Goal: Task Accomplishment & Management: Complete application form

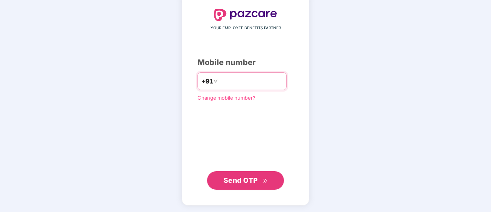
type input "**********"
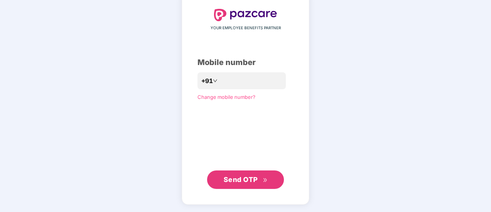
scroll to position [42, 0]
click at [244, 180] on span "Send OTP" at bounding box center [241, 180] width 34 height 8
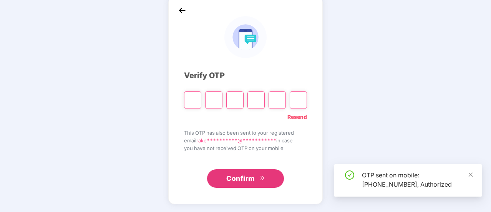
scroll to position [38, 0]
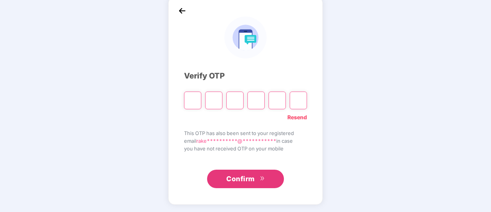
type input "*"
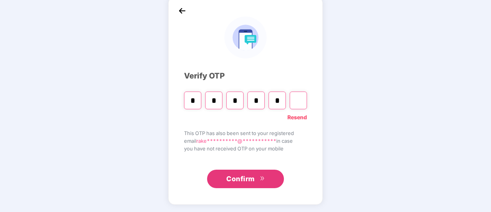
type input "*"
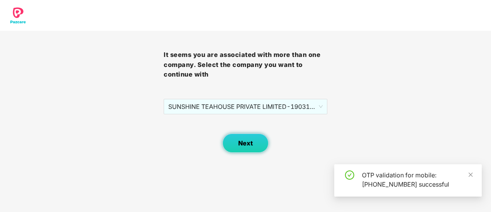
click at [257, 150] on button "Next" at bounding box center [245, 142] width 46 height 19
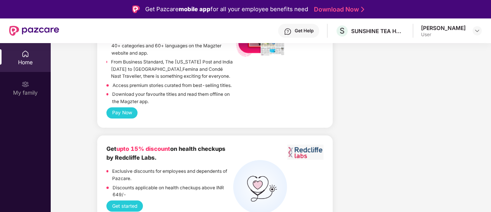
scroll to position [1626, 0]
click at [11, 33] on img at bounding box center [34, 31] width 50 height 10
click at [313, 31] on div "Get Help" at bounding box center [304, 31] width 19 height 6
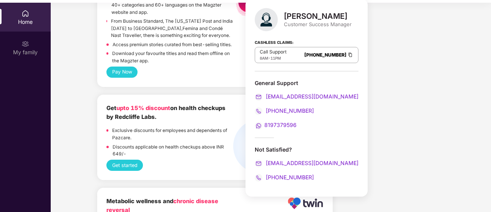
scroll to position [43, 0]
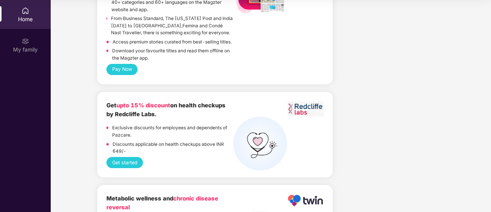
click at [211, 157] on div "Get started" at bounding box center [214, 162] width 217 height 11
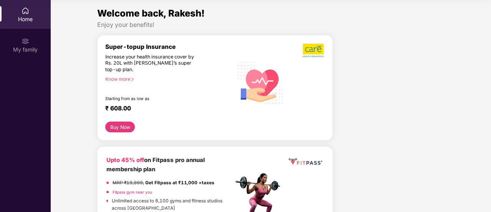
scroll to position [0, 0]
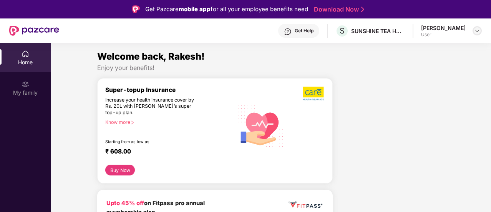
click at [475, 30] on img at bounding box center [477, 31] width 6 height 6
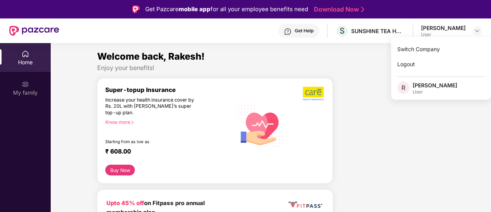
click at [359, 61] on div "Welcome back, Rakesh!" at bounding box center [270, 56] width 347 height 15
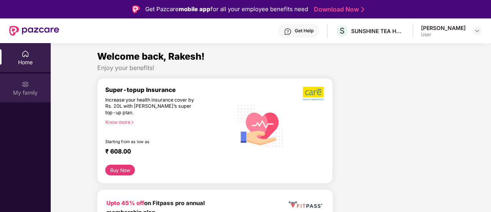
click at [37, 91] on div "My family" at bounding box center [25, 93] width 51 height 8
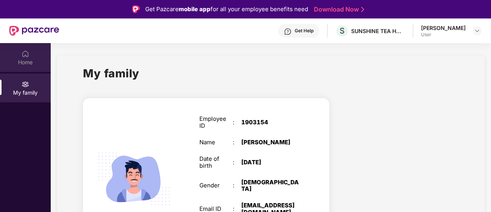
click at [19, 54] on div "Home" at bounding box center [25, 57] width 51 height 29
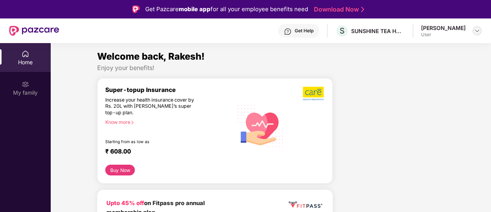
click at [480, 31] on img at bounding box center [477, 31] width 6 height 6
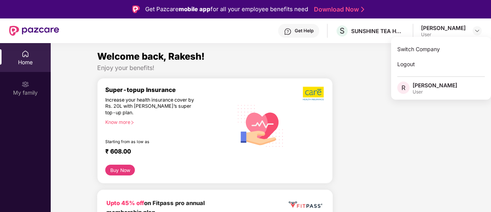
click at [313, 28] on div "Get Help" at bounding box center [304, 31] width 19 height 6
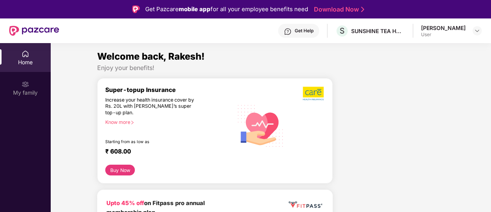
click at [35, 66] on div "Home" at bounding box center [25, 57] width 51 height 29
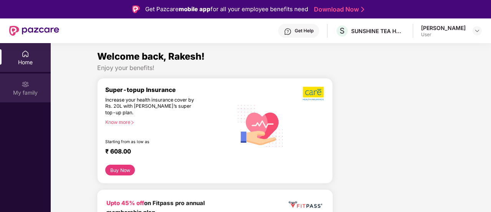
click at [15, 98] on div "My family" at bounding box center [25, 87] width 51 height 29
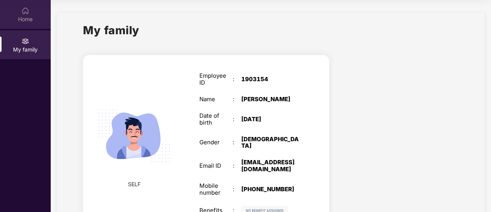
click at [16, 11] on div "Home" at bounding box center [25, 14] width 51 height 29
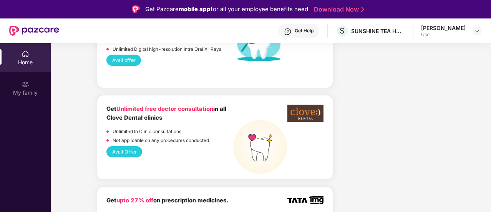
scroll to position [681, 0]
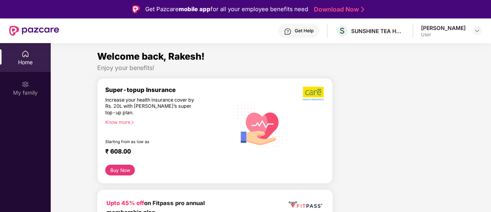
click at [346, 12] on link "Download Now" at bounding box center [338, 9] width 48 height 8
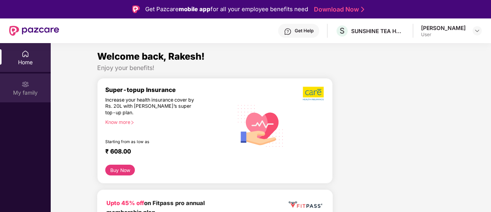
click at [33, 92] on div "My family" at bounding box center [25, 93] width 51 height 8
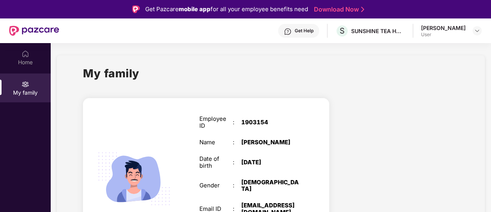
click at [308, 29] on div "Get Help" at bounding box center [304, 31] width 19 height 6
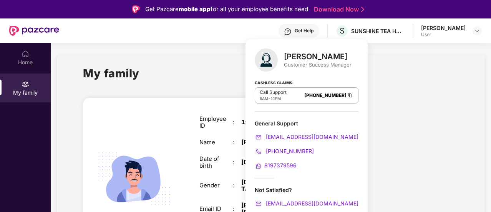
scroll to position [43, 0]
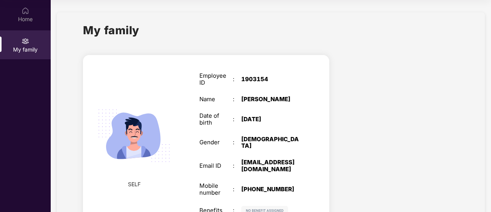
click at [21, 97] on div "Home My family" at bounding box center [25, 106] width 51 height 212
click at [25, 84] on div "Home My family" at bounding box center [25, 106] width 51 height 212
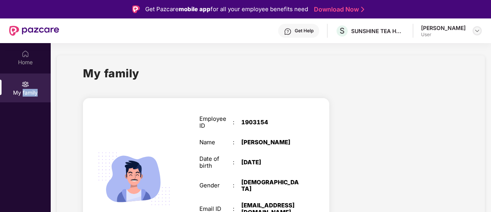
click at [476, 33] on img at bounding box center [477, 31] width 6 height 6
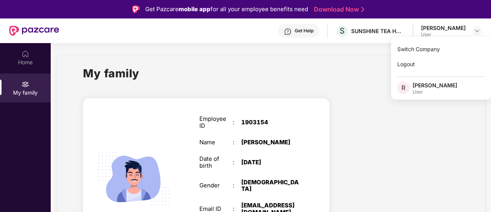
click at [404, 84] on span "R" at bounding box center [403, 87] width 4 height 9
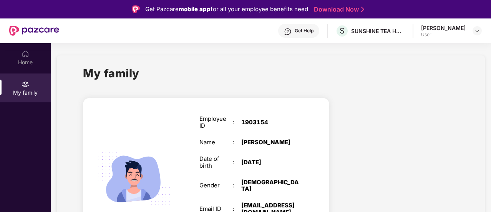
click at [424, 87] on div "My family" at bounding box center [270, 78] width 375 height 27
click at [475, 28] on img at bounding box center [477, 31] width 6 height 6
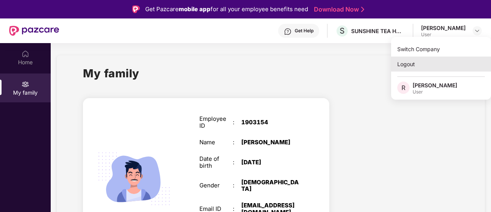
click at [408, 70] on div "Logout" at bounding box center [441, 63] width 100 height 15
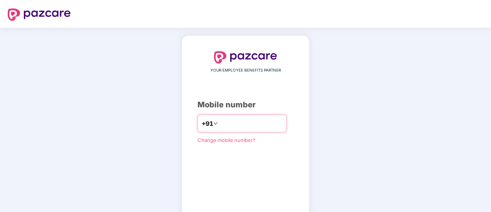
click at [242, 122] on input "number" at bounding box center [250, 123] width 63 height 12
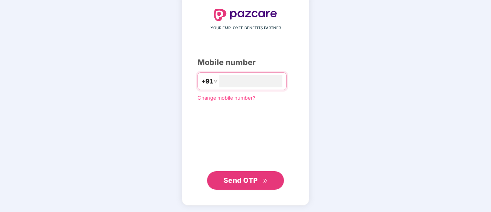
type input "**********"
click at [241, 181] on span "Send OTP" at bounding box center [241, 180] width 34 height 8
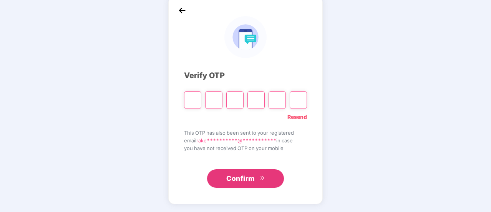
scroll to position [38, 0]
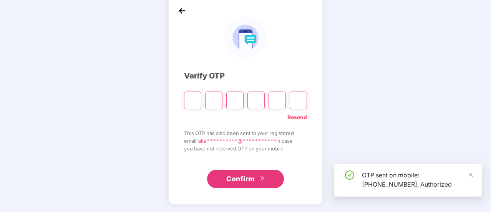
type input "*"
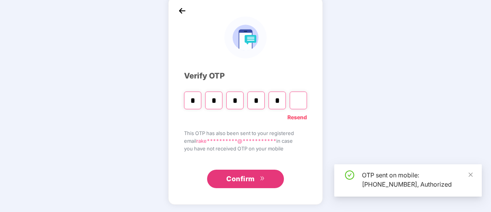
type input "*"
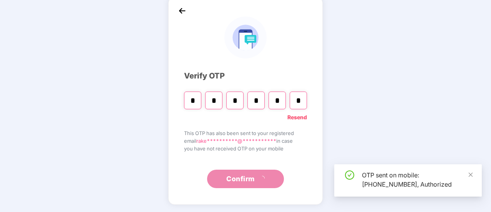
scroll to position [0, 0]
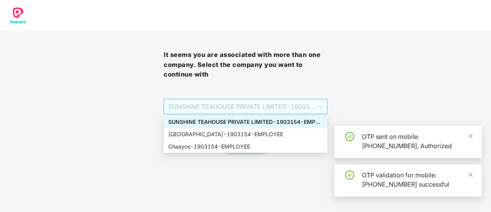
click at [310, 107] on span "SUNSHINE TEAHOUSE PRIVATE LIMITED - 1903154 - EMPLOYEE" at bounding box center [245, 106] width 154 height 15
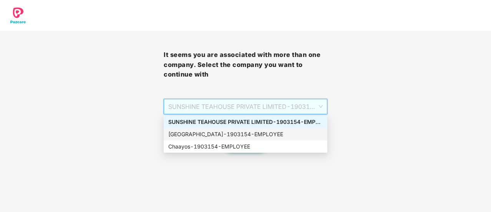
click at [292, 134] on div "SUNSHINE TEA HOUSE - 1903154 - EMPLOYEE" at bounding box center [245, 134] width 154 height 8
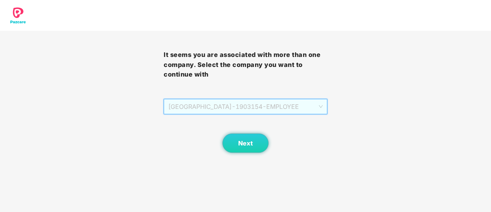
click at [310, 107] on span "SUNSHINE TEA HOUSE - 1903154 - EMPLOYEE" at bounding box center [245, 106] width 154 height 15
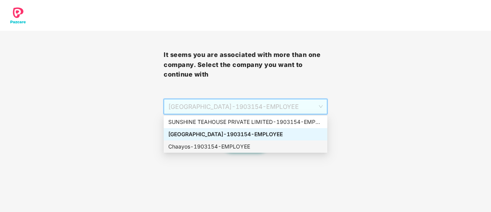
click at [243, 141] on div "Chaayos - 1903154 - EMPLOYEE" at bounding box center [246, 146] width 164 height 12
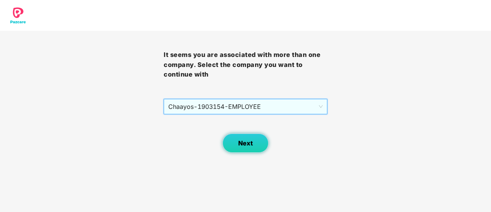
click at [243, 141] on span "Next" at bounding box center [245, 142] width 15 height 7
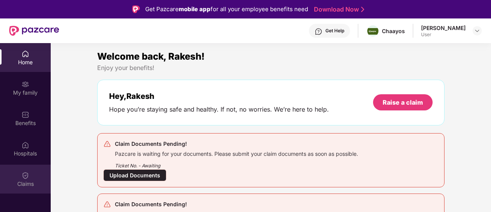
click at [41, 173] on div "Claims" at bounding box center [25, 178] width 51 height 29
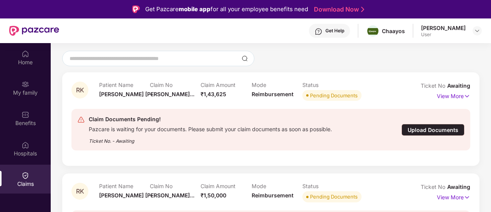
scroll to position [66, 0]
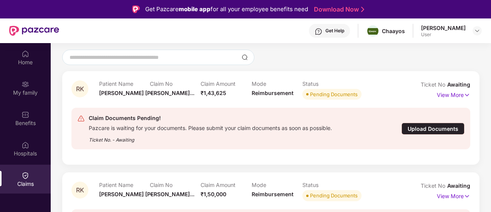
click at [423, 128] on div "Upload Documents" at bounding box center [432, 129] width 63 height 12
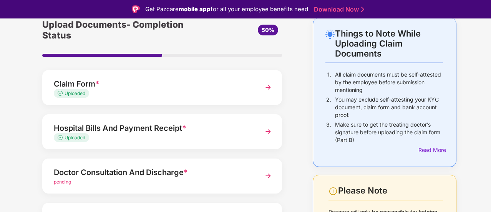
scroll to position [64, 0]
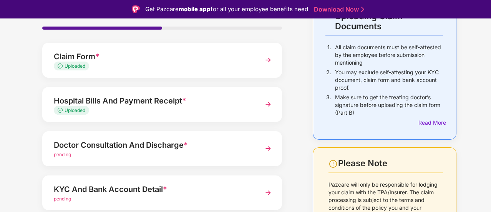
click at [263, 103] on img at bounding box center [268, 104] width 14 height 14
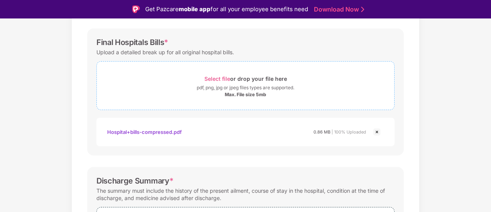
scroll to position [110, 0]
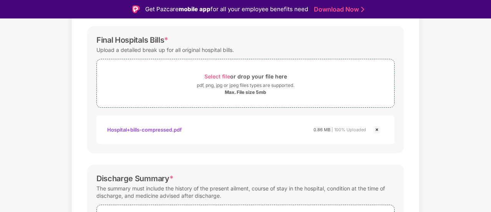
click at [375, 132] on img at bounding box center [376, 129] width 9 height 9
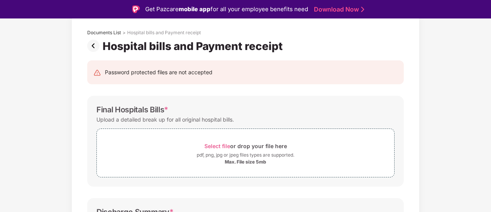
scroll to position [40, 0]
click at [219, 147] on span "Select file" at bounding box center [217, 146] width 26 height 7
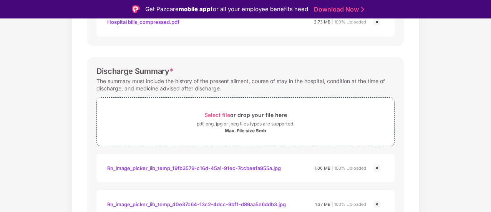
scroll to position [240, 0]
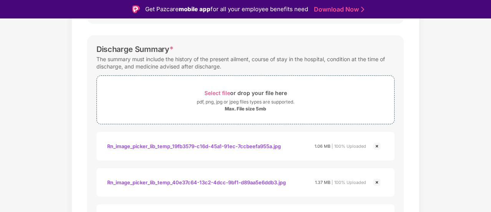
click at [378, 146] on img at bounding box center [376, 145] width 9 height 9
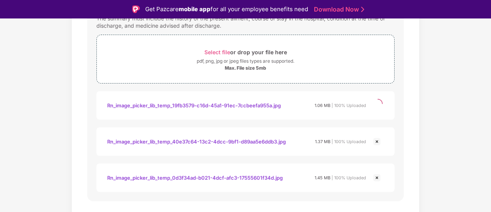
scroll to position [281, 0]
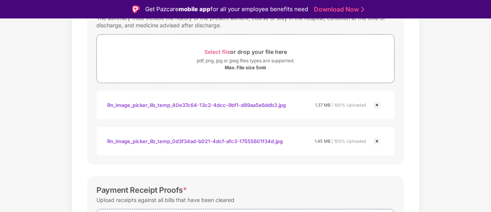
click at [379, 142] on img at bounding box center [376, 140] width 9 height 9
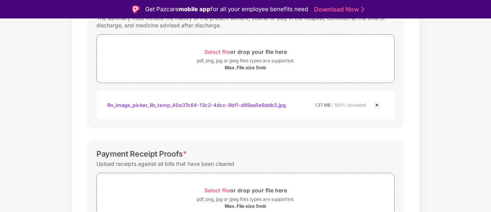
click at [376, 105] on img at bounding box center [376, 104] width 9 height 9
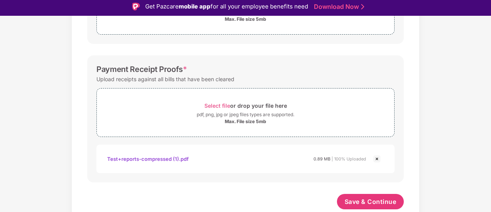
scroll to position [0, 0]
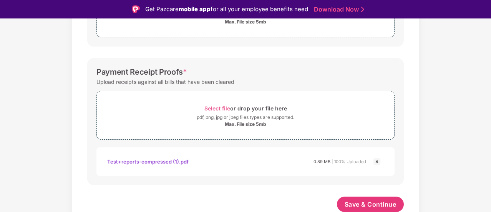
click at [376, 158] on img at bounding box center [376, 161] width 9 height 9
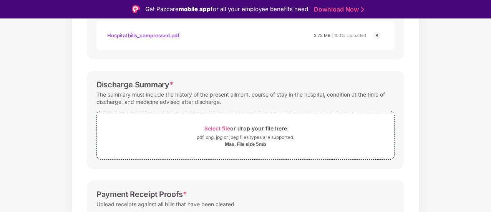
scroll to position [205, 0]
click at [224, 127] on span "Select file" at bounding box center [217, 127] width 26 height 7
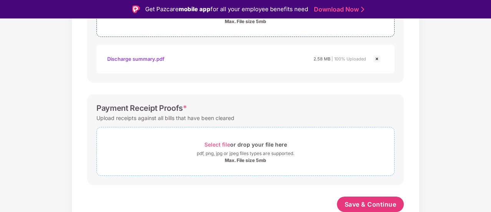
scroll to position [18, 0]
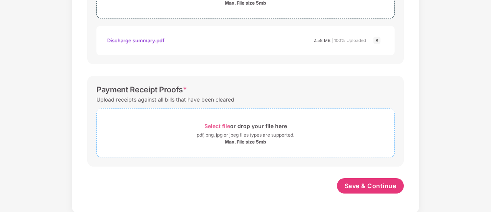
click at [216, 121] on div "Select file or drop your file here" at bounding box center [245, 126] width 83 height 10
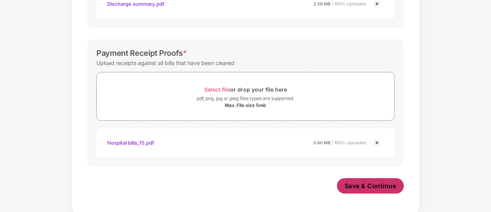
scroll to position [363, 0]
click at [369, 186] on span "Save & Continue" at bounding box center [371, 185] width 52 height 8
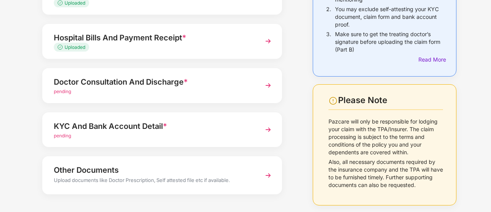
scroll to position [109, 0]
click at [266, 85] on img at bounding box center [268, 85] width 14 height 14
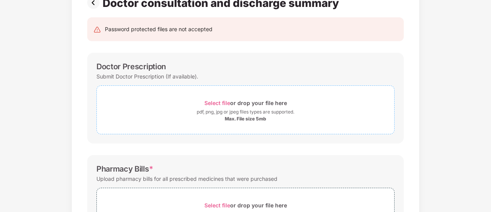
scroll to position [67, 0]
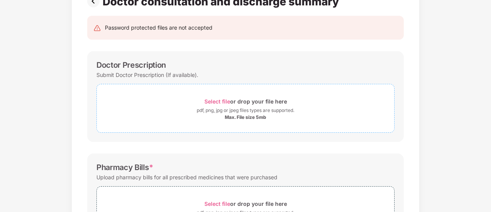
click at [215, 103] on span "Select file" at bounding box center [217, 101] width 26 height 7
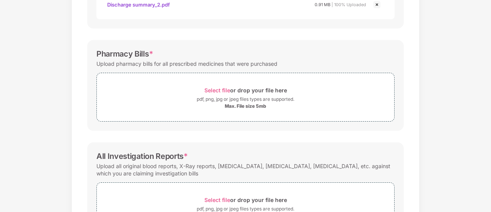
scroll to position [217, 0]
click at [212, 87] on span "Select file" at bounding box center [217, 89] width 26 height 7
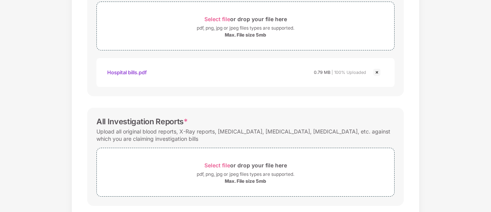
scroll to position [327, 0]
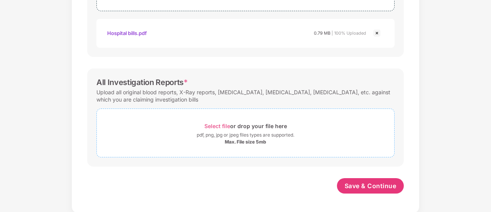
click at [218, 126] on span "Select file" at bounding box center [217, 126] width 26 height 7
click at [213, 121] on div "Select file or drop your file here" at bounding box center [245, 126] width 83 height 10
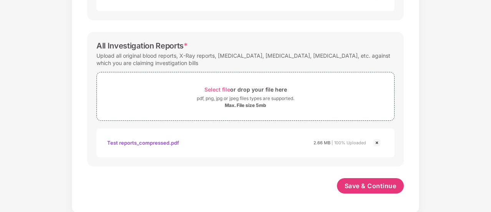
scroll to position [363, 0]
click at [370, 181] on span "Save & Continue" at bounding box center [371, 185] width 52 height 8
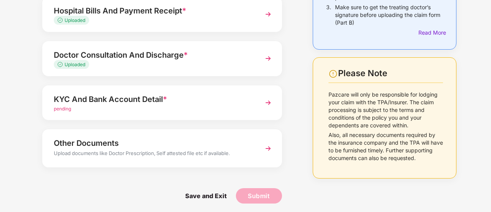
scroll to position [138, 0]
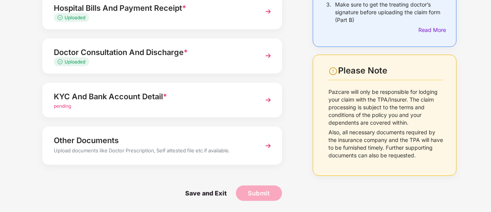
click at [269, 102] on img at bounding box center [268, 100] width 14 height 14
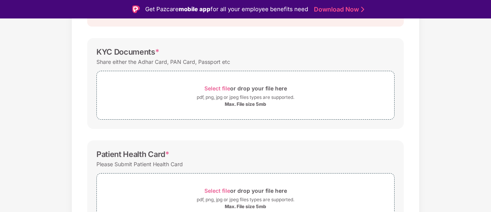
scroll to position [98, 0]
click at [221, 86] on span "Select file" at bounding box center [217, 88] width 26 height 7
click at [217, 86] on span "Select file" at bounding box center [217, 88] width 26 height 7
click at [217, 88] on span "Select file" at bounding box center [217, 88] width 26 height 7
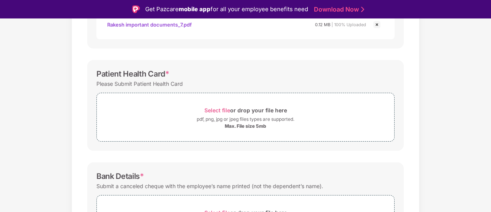
scroll to position [217, 0]
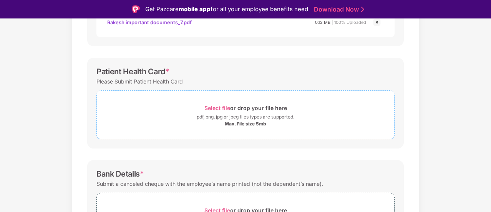
click at [214, 105] on span "Select file" at bounding box center [217, 107] width 26 height 7
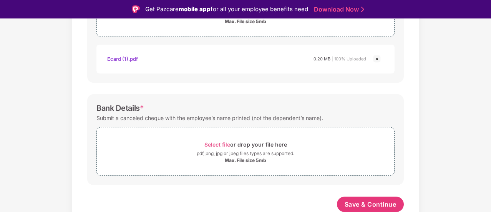
scroll to position [18, 0]
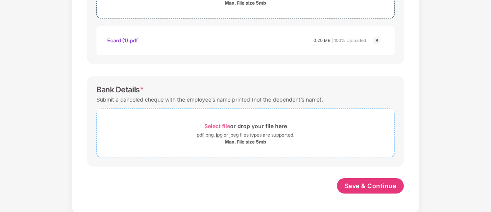
click at [228, 127] on span "Select file" at bounding box center [217, 126] width 26 height 7
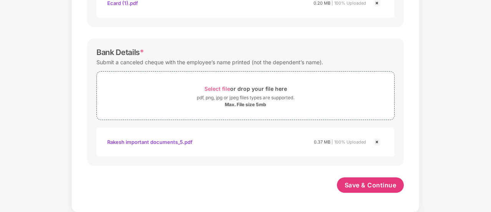
scroll to position [356, 0]
click at [376, 183] on span "Save & Continue" at bounding box center [371, 185] width 52 height 8
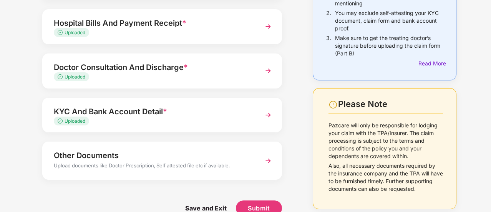
scroll to position [120, 0]
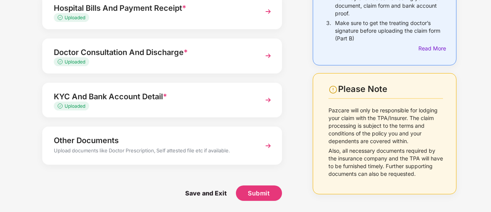
click at [265, 146] on img at bounding box center [268, 146] width 14 height 14
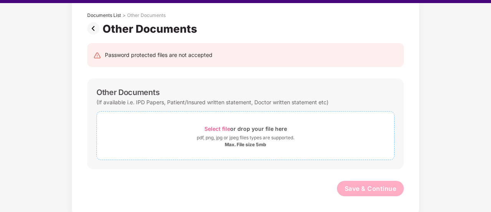
scroll to position [18, 0]
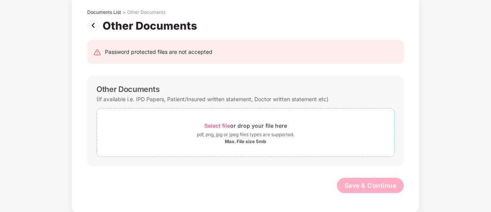
click at [213, 126] on span "Select file" at bounding box center [217, 125] width 26 height 7
click at [214, 124] on span "Select file" at bounding box center [217, 125] width 26 height 7
click at [224, 128] on span "Select file" at bounding box center [217, 125] width 26 height 7
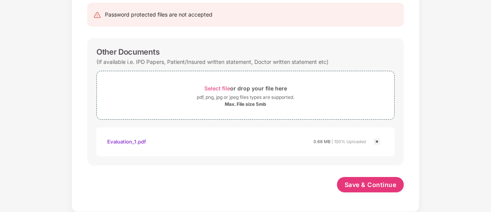
scroll to position [79, 0]
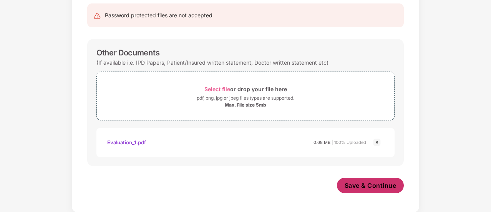
click at [371, 185] on span "Save & Continue" at bounding box center [371, 185] width 52 height 8
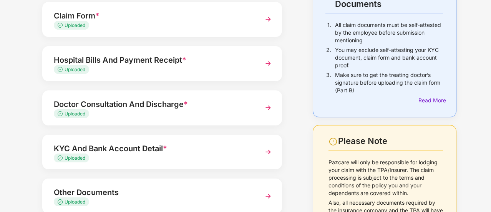
scroll to position [117, 0]
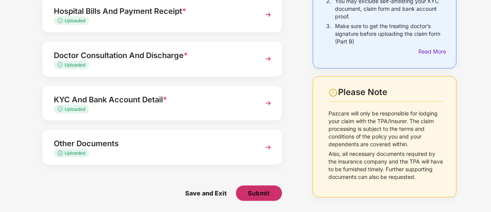
click at [262, 191] on span "Submit" at bounding box center [259, 193] width 22 height 8
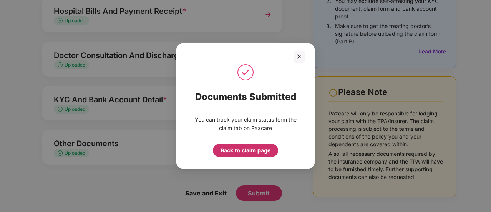
click at [258, 149] on div "Back to claim page" at bounding box center [245, 150] width 50 height 8
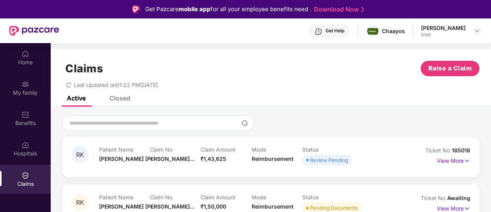
scroll to position [31, 0]
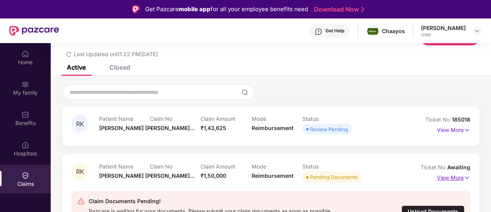
click at [464, 178] on img at bounding box center [467, 177] width 7 height 8
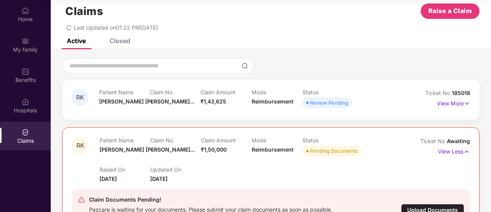
scroll to position [14, 0]
click at [462, 99] on p "View More" at bounding box center [453, 103] width 33 height 10
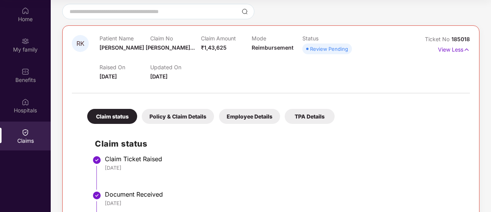
scroll to position [69, 0]
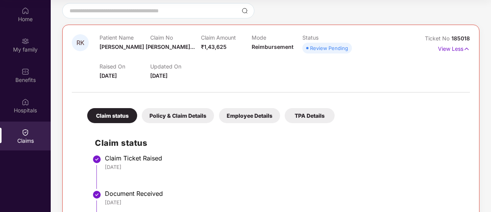
click at [252, 119] on div "Employee Details" at bounding box center [249, 115] width 61 height 15
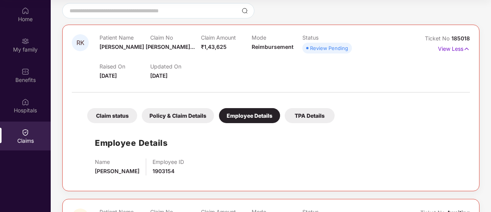
click at [182, 117] on div "Policy & Claim Details" at bounding box center [178, 115] width 72 height 15
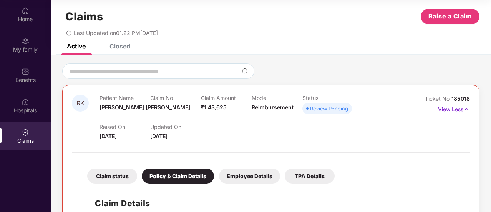
scroll to position [8, 0]
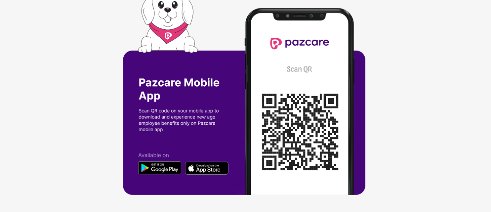
scroll to position [0, 1]
